Goal: Transaction & Acquisition: Obtain resource

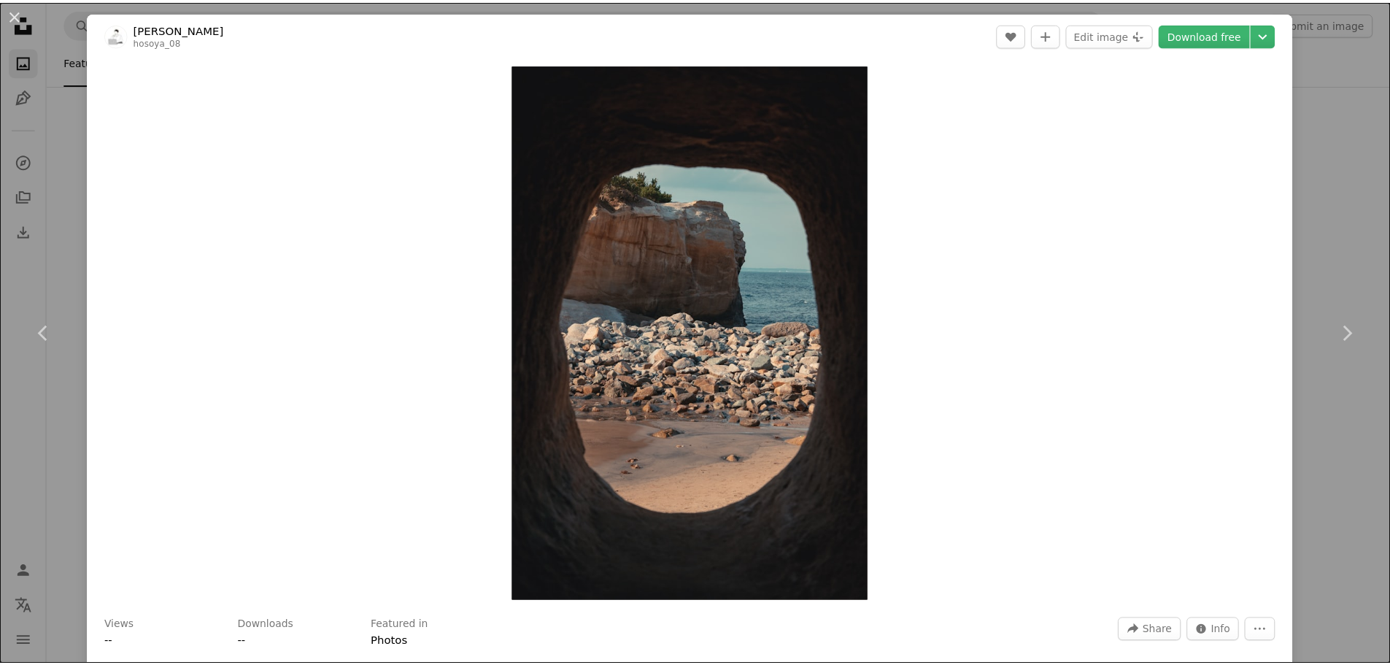
scroll to position [2407, 0]
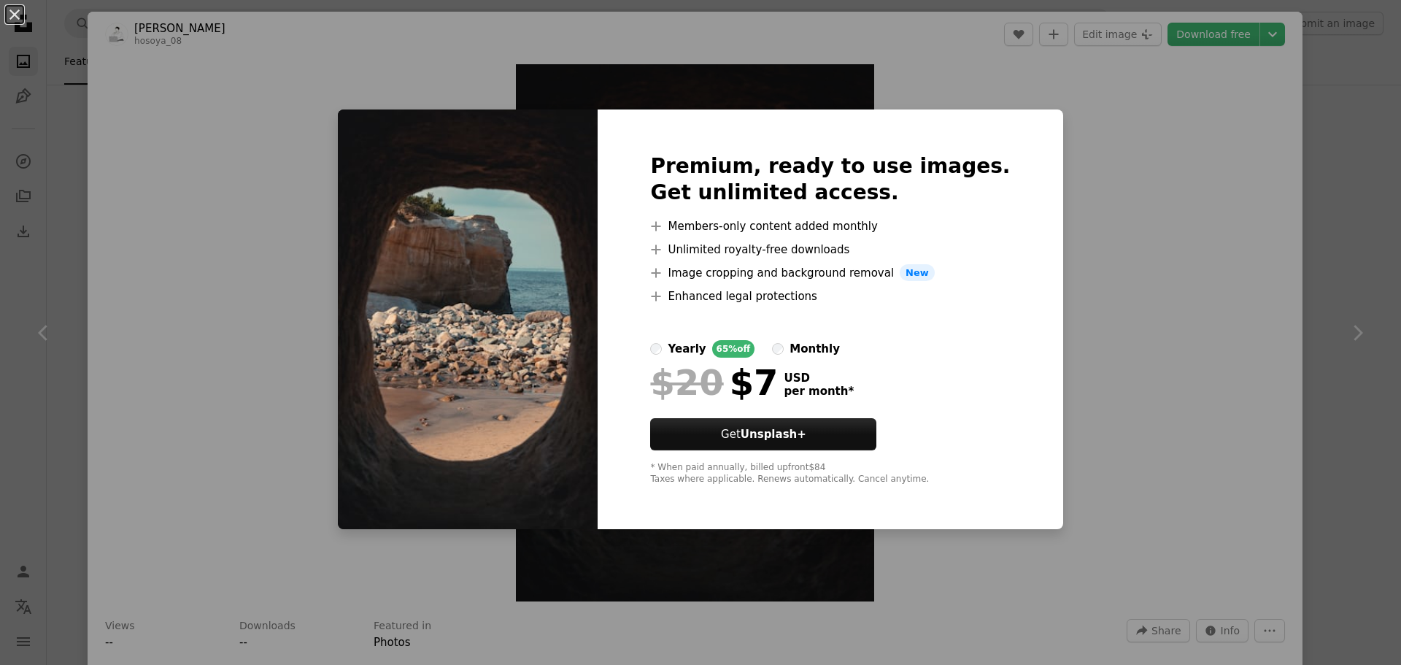
drag, startPoint x: 1156, startPoint y: 320, endPoint x: 1153, endPoint y: 268, distance: 52.6
click at [1156, 320] on div "An X shape Premium, ready to use images. Get unlimited access. A plus sign Memb…" at bounding box center [700, 332] width 1401 height 665
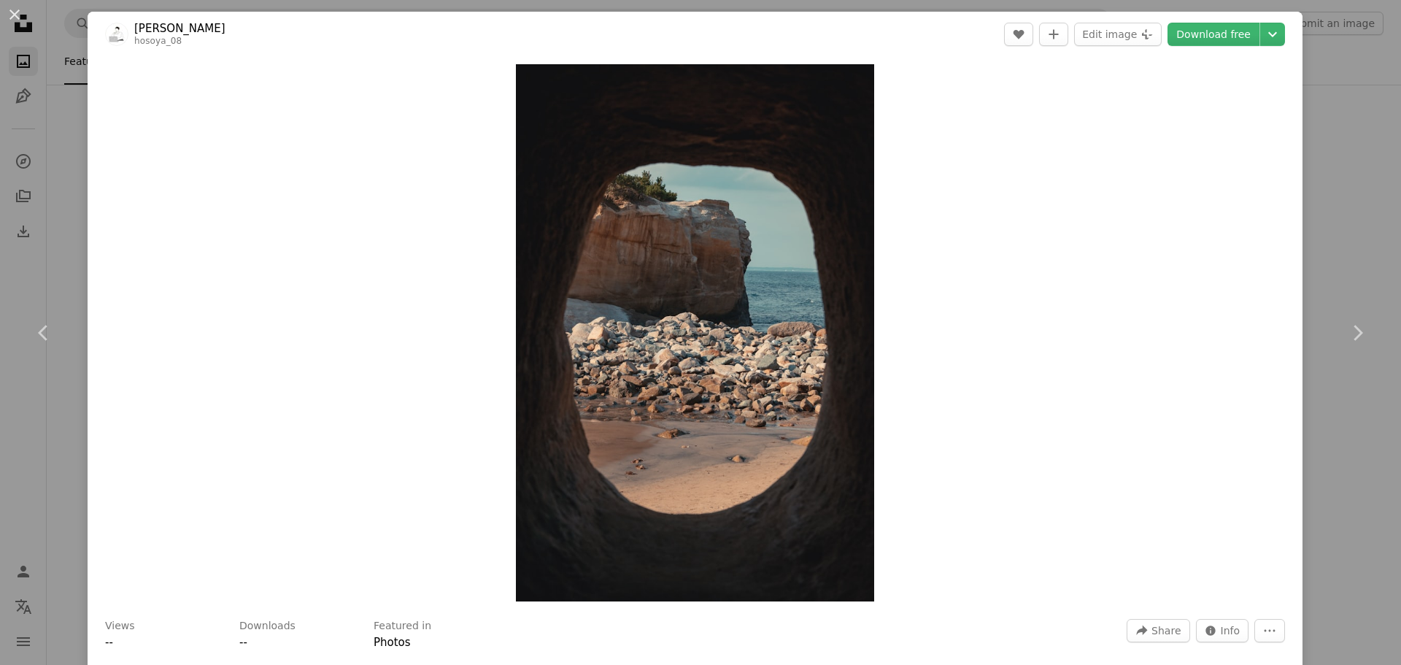
click at [55, 139] on div "An X shape Chevron left Chevron right ren hosoya hosoya_08 A heart A plus sign …" at bounding box center [700, 332] width 1401 height 665
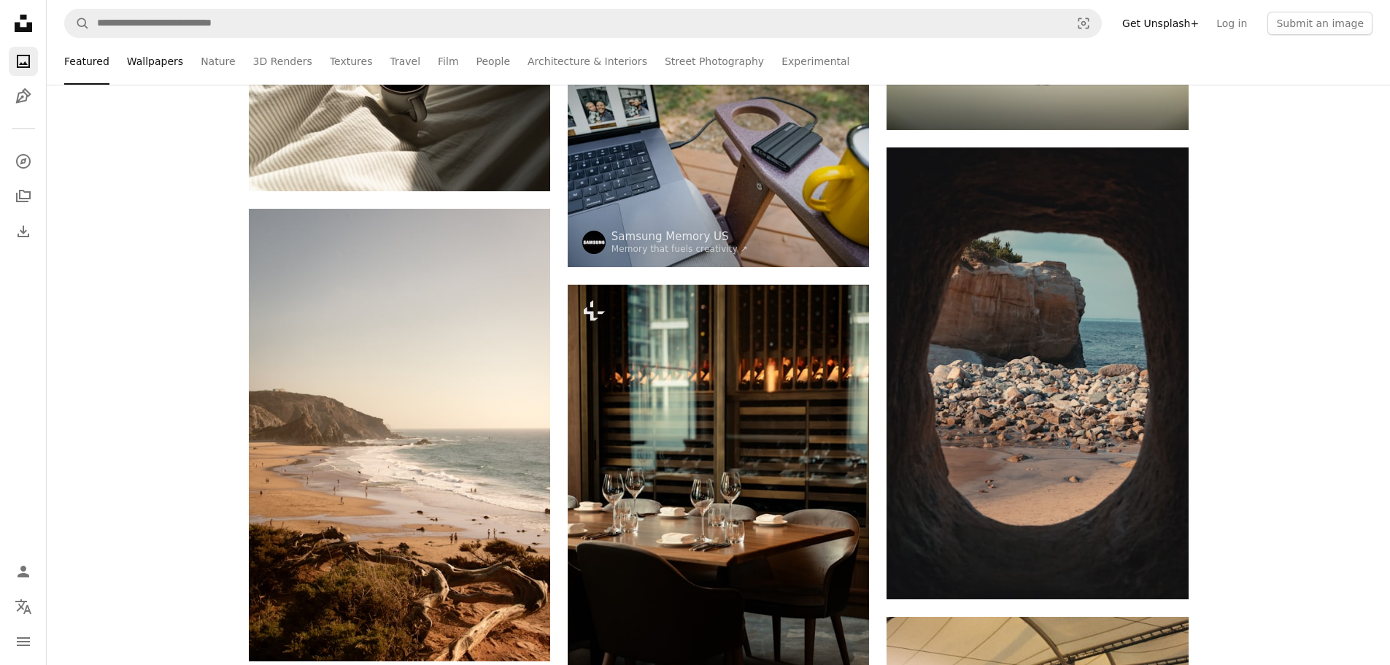
click at [153, 61] on link "Wallpapers" at bounding box center [155, 61] width 56 height 47
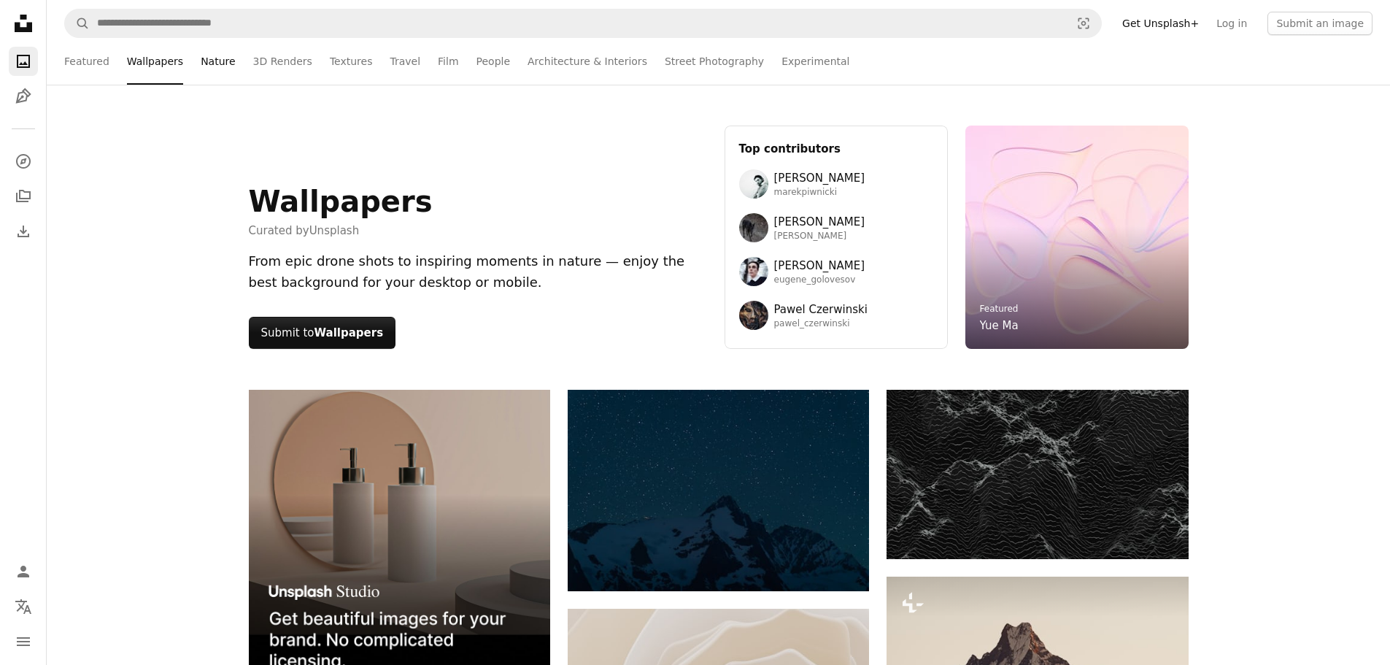
click at [201, 61] on link "Nature" at bounding box center [218, 61] width 34 height 47
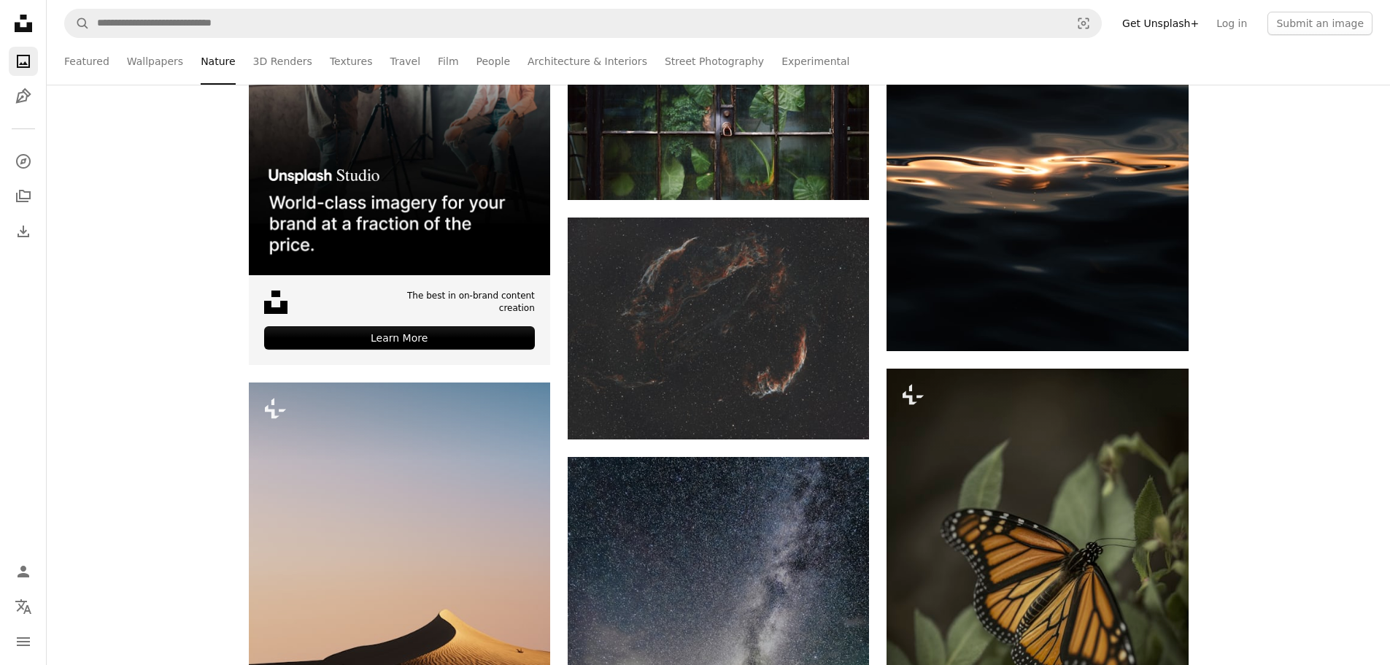
scroll to position [219, 0]
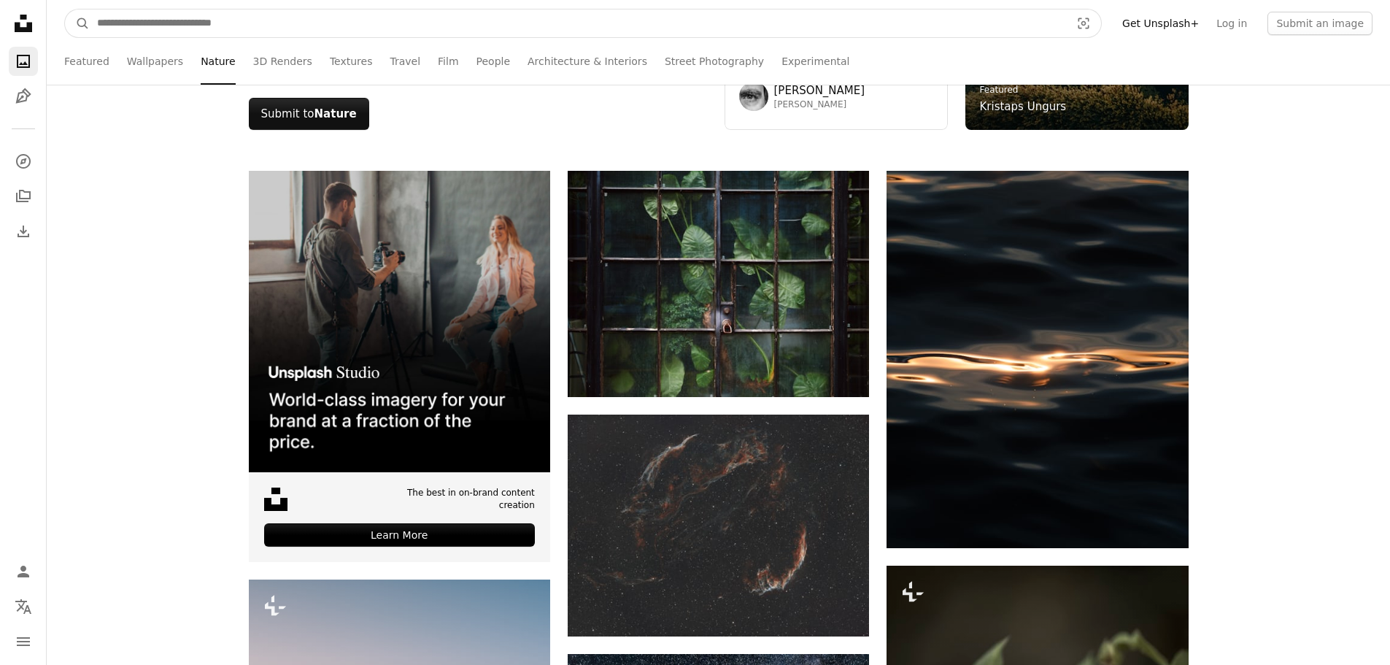
click at [118, 20] on input "Find visuals sitewide" at bounding box center [578, 23] width 976 height 28
type input "****"
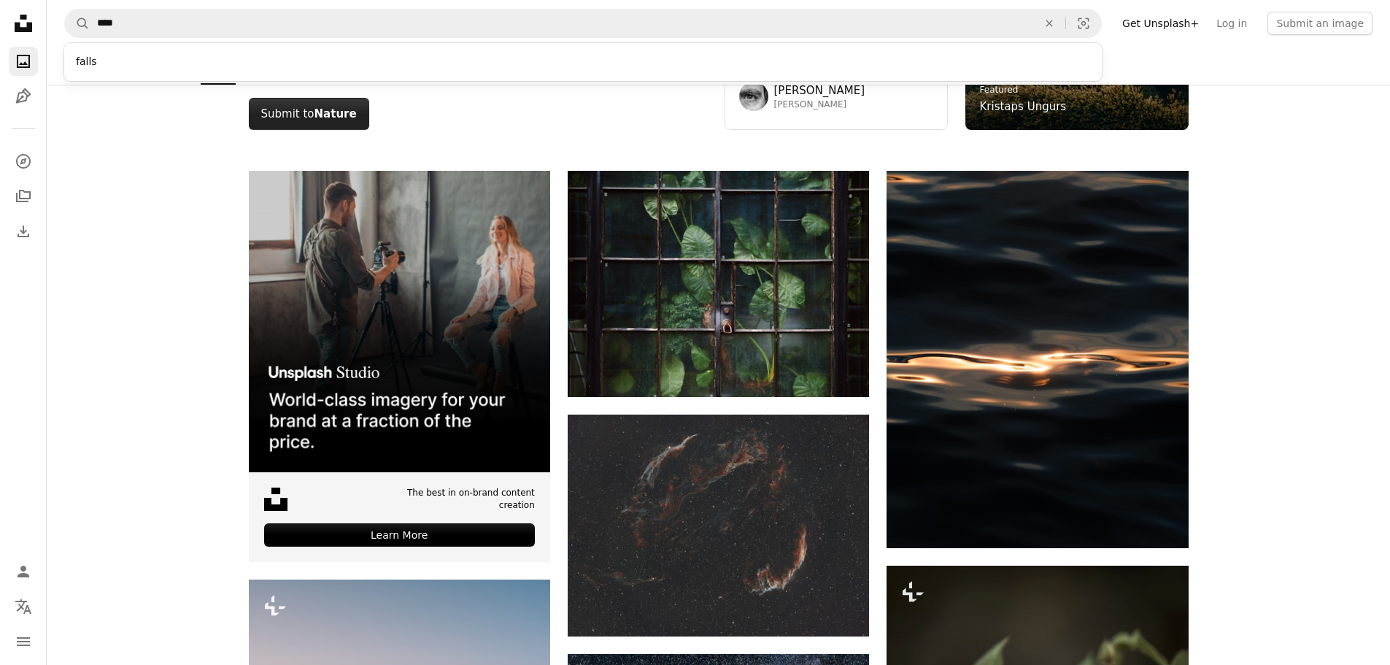
click at [302, 115] on button "Submit to Nature" at bounding box center [309, 114] width 120 height 32
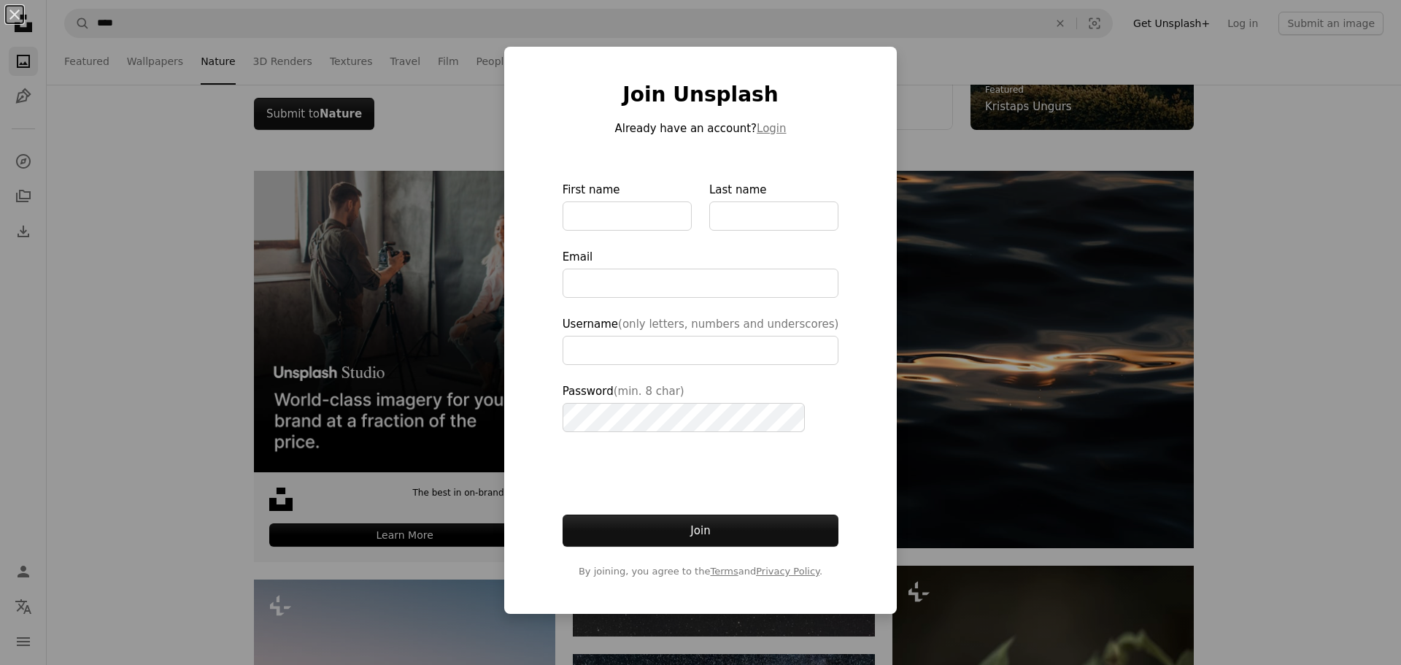
click at [907, 55] on div "An X shape Join Unsplash Already have an account? Login First name Last name Em…" at bounding box center [700, 332] width 1401 height 665
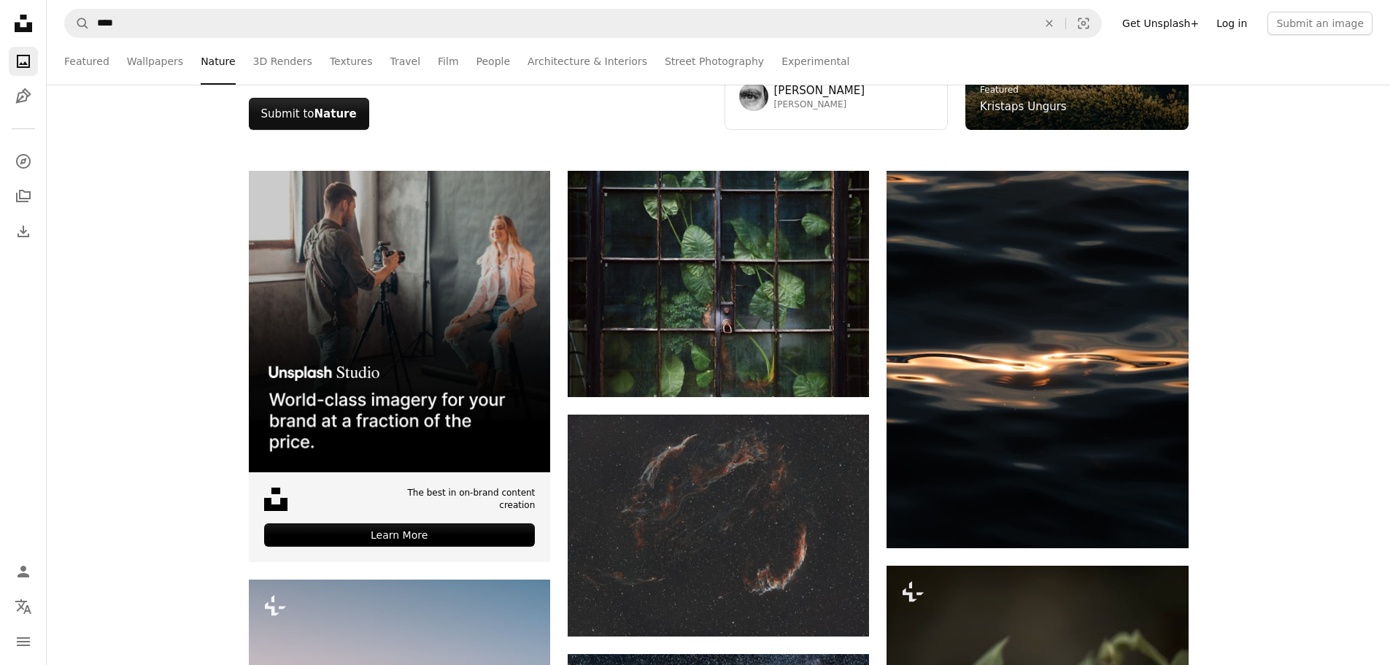
click at [1242, 19] on link "Log in" at bounding box center [1231, 23] width 48 height 23
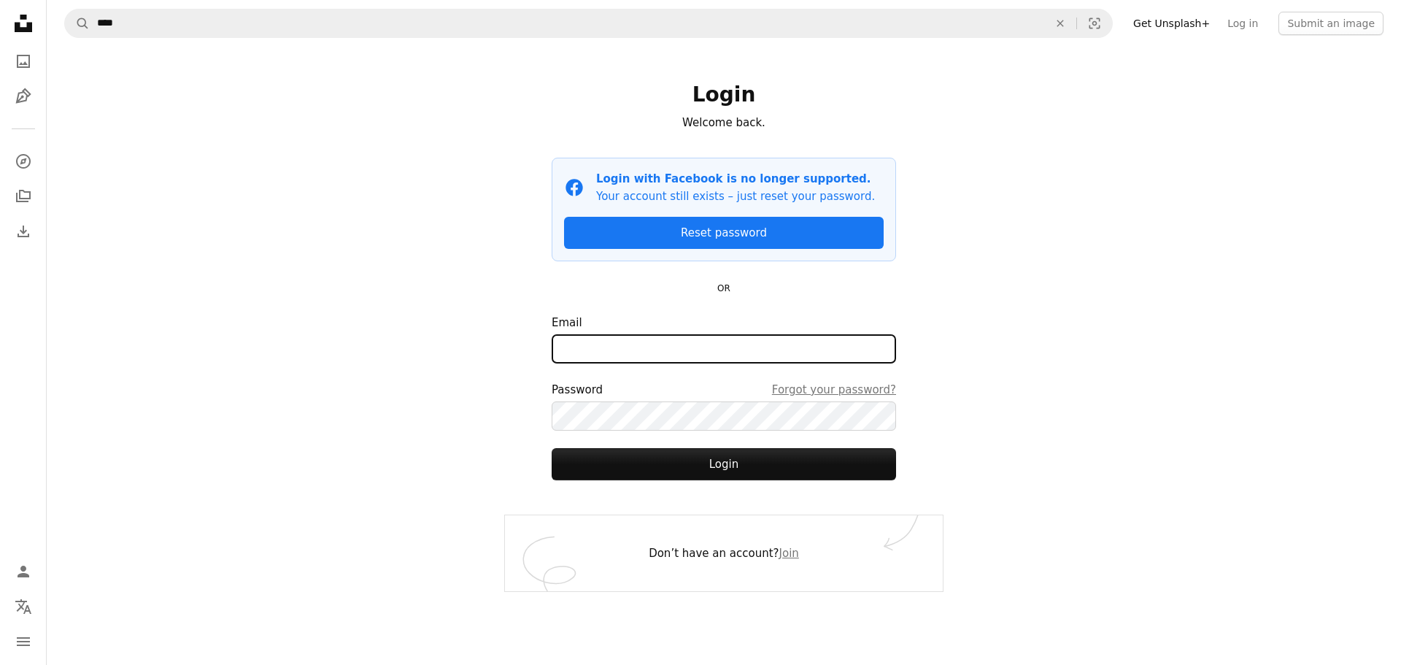
click at [630, 353] on input "Email" at bounding box center [723, 348] width 344 height 29
click at [0, 664] on com-1password-button at bounding box center [0, 665] width 0 height 0
type input "**********"
